Goal: Navigation & Orientation: Find specific page/section

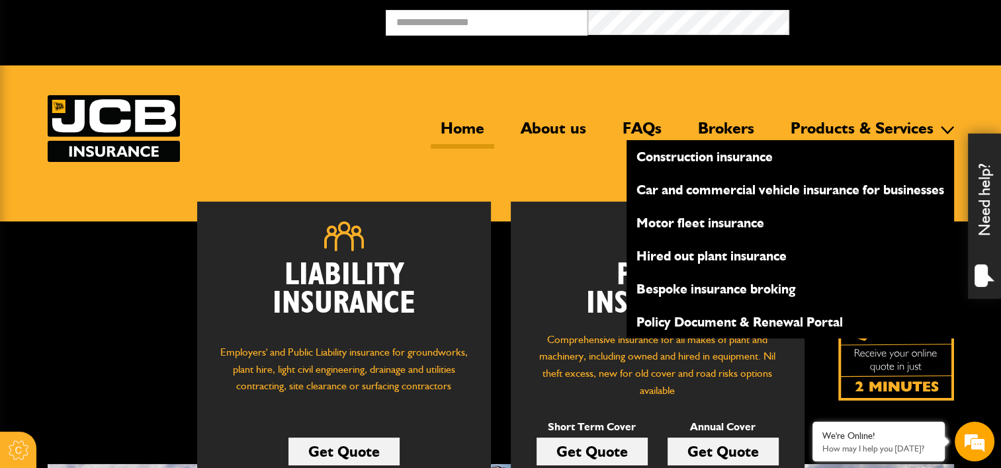
click at [812, 127] on link "Products & Services" at bounding box center [861, 133] width 163 height 30
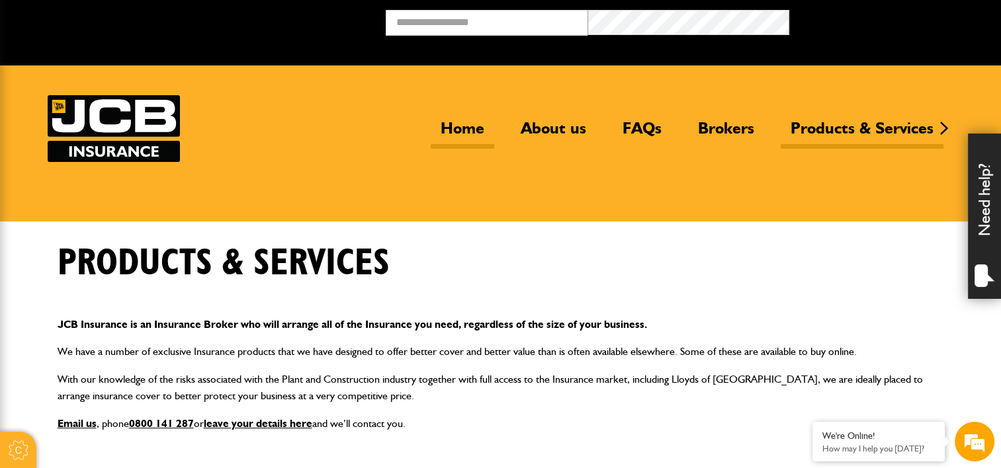
click at [473, 133] on link "Home" at bounding box center [462, 133] width 63 height 30
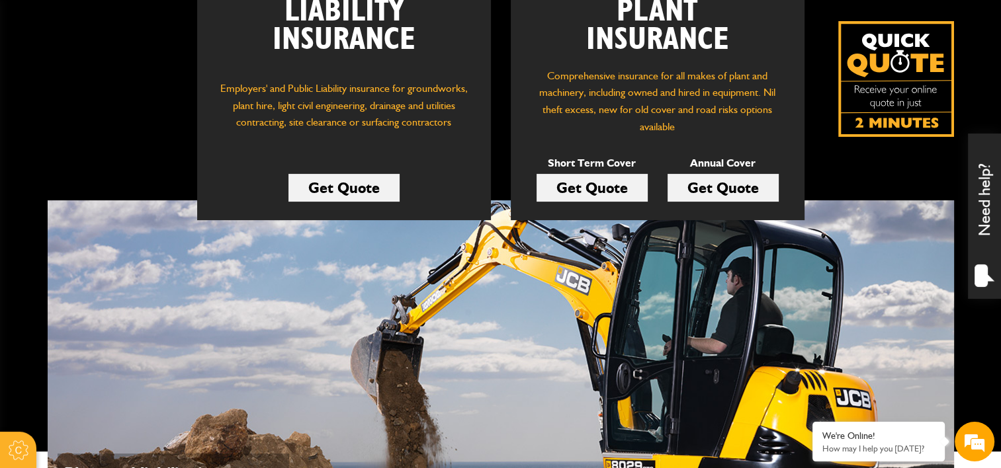
scroll to position [265, 0]
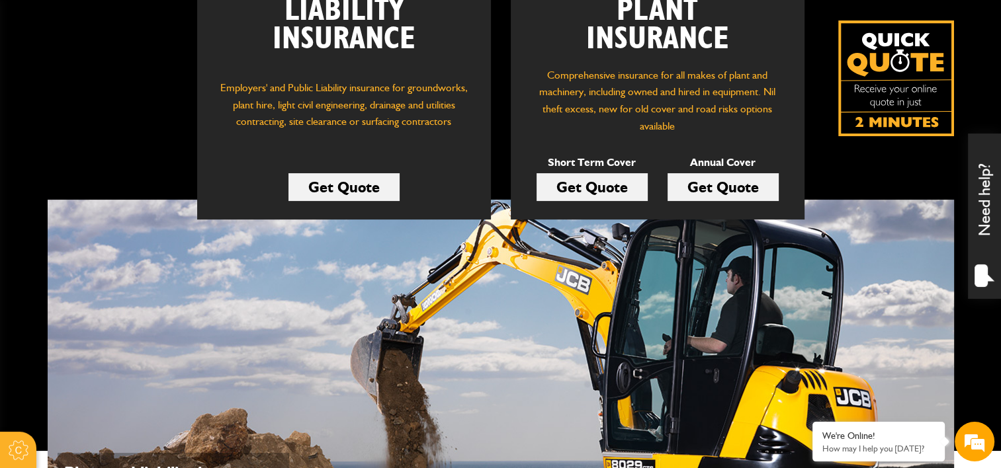
click at [921, 108] on img at bounding box center [896, 79] width 116 height 116
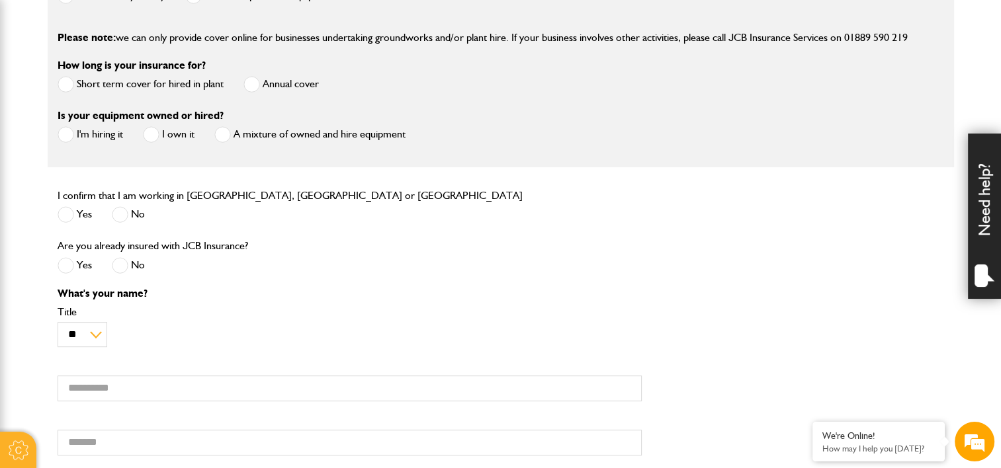
scroll to position [463, 0]
